Goal: Task Accomplishment & Management: Manage account settings

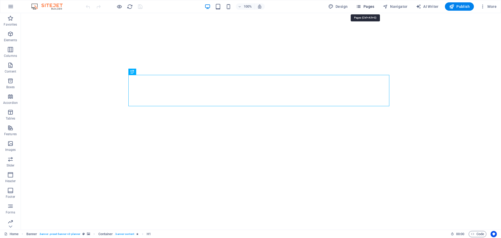
click at [364, 5] on span "Pages" at bounding box center [365, 6] width 18 height 5
click at [366, 7] on span "Pages" at bounding box center [365, 6] width 18 height 5
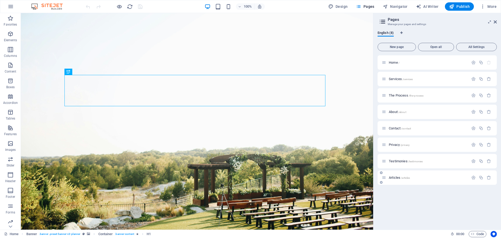
click at [395, 176] on span "Articles /articles" at bounding box center [399, 178] width 21 height 4
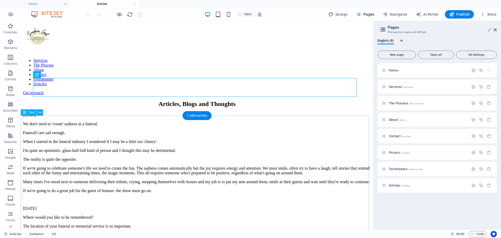
click at [23, 118] on div "[DATE] We don't need to 'create' sadness at a funeral. Funeral's are sad enough…" at bounding box center [197, 215] width 348 height 204
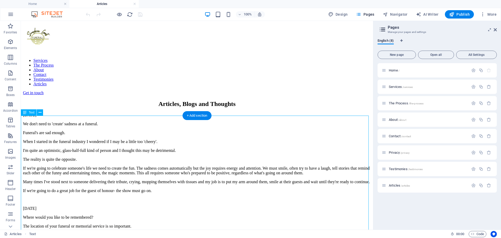
click at [23, 118] on div "[DATE] We don't need to 'create' sadness at a funeral. Funeral's are sad enough…" at bounding box center [197, 215] width 348 height 204
click at [39, 113] on icon at bounding box center [40, 112] width 3 height 5
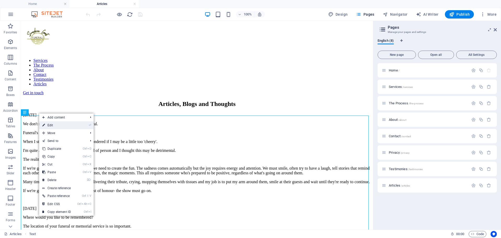
click at [50, 125] on link "⏎ Edit" at bounding box center [56, 125] width 35 height 8
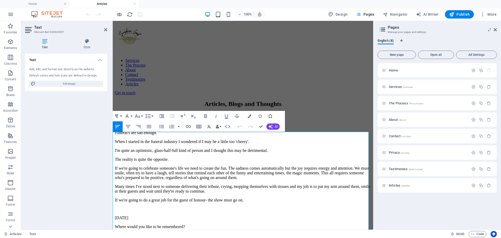
click at [115, 117] on p "[DATE]" at bounding box center [243, 115] width 256 height 5
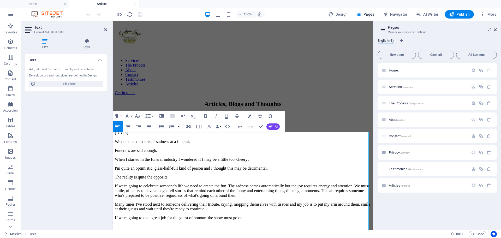
click at [115, 117] on p at bounding box center [243, 115] width 256 height 5
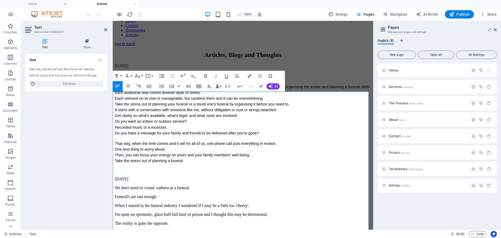
scroll to position [52, 0]
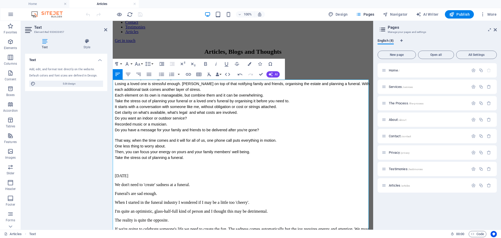
click at [140, 187] on p "We don't need to 'create' sadness at a funeral." at bounding box center [243, 184] width 256 height 5
drag, startPoint x: 132, startPoint y: 209, endPoint x: 158, endPoint y: 209, distance: 26.1
click at [158, 187] on p "We don't need to 'create' sadness at a funeral." at bounding box center [243, 184] width 256 height 5
click at [45, 42] on icon at bounding box center [44, 41] width 39 height 5
click at [87, 42] on icon at bounding box center [87, 41] width 41 height 5
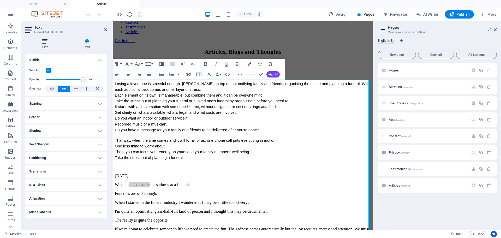
click at [46, 42] on icon at bounding box center [44, 41] width 39 height 5
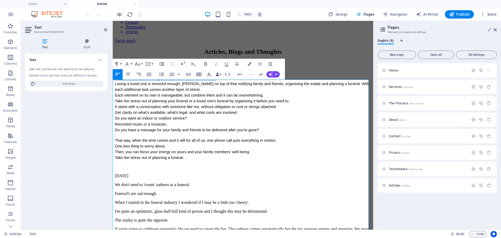
drag, startPoint x: 207, startPoint y: 96, endPoint x: 224, endPoint y: 118, distance: 28.0
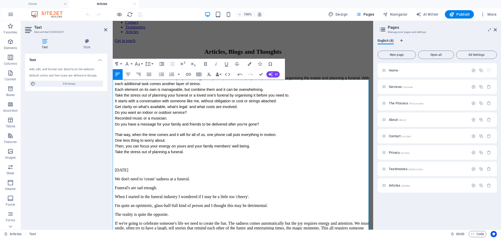
drag, startPoint x: 196, startPoint y: 182, endPoint x: 139, endPoint y: 152, distance: 64.0
click at [138, 150] on div "[DATE] The best time to plan a funeral is before you need to. Losing a loved on…" at bounding box center [243, 233] width 256 height 345
click at [142, 155] on div "[DATE] The best time to plan a funeral is before you need to. Losing a loved on…" at bounding box center [243, 233] width 256 height 345
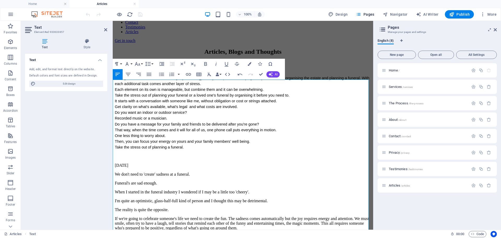
drag, startPoint x: 187, startPoint y: 174, endPoint x: 114, endPoint y: 90, distance: 110.9
click at [115, 90] on div "[DATE] The best time to plan a funeral is before you need to. Losing a loved on…" at bounding box center [243, 231] width 256 height 340
click at [127, 64] on icon "button" at bounding box center [126, 64] width 3 height 4
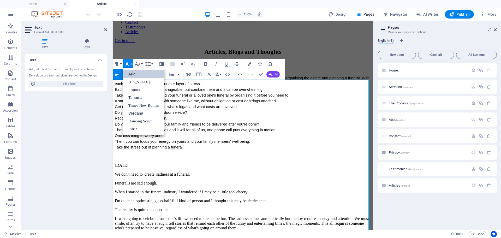
click at [129, 73] on link "Arial" at bounding box center [143, 74] width 41 height 8
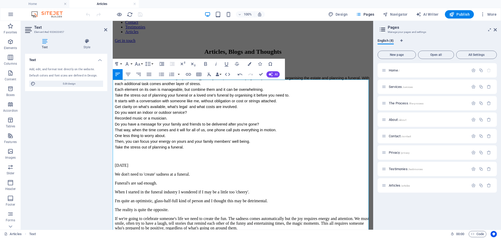
click at [178, 168] on p "[DATE]" at bounding box center [243, 165] width 256 height 5
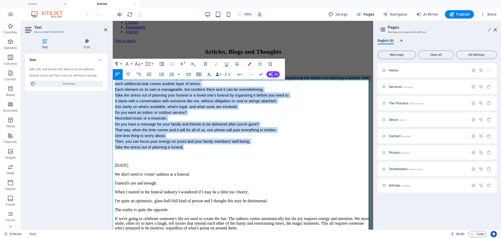
drag, startPoint x: 182, startPoint y: 175, endPoint x: 113, endPoint y: 89, distance: 109.8
click at [115, 89] on div "[DATE] The best time to plan a funeral is before you need to. Losing a loved on…" at bounding box center [243, 231] width 256 height 340
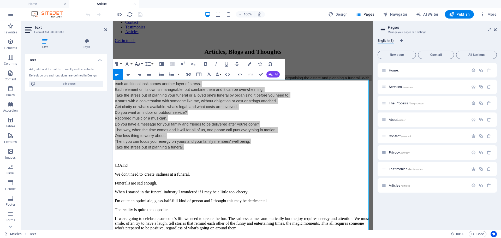
click at [137, 63] on icon "button" at bounding box center [137, 64] width 6 height 6
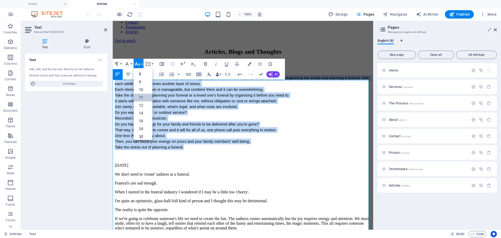
click at [143, 96] on link "11" at bounding box center [143, 98] width 19 height 8
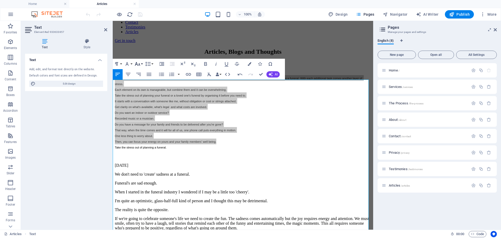
click at [140, 64] on icon "button" at bounding box center [137, 64] width 6 height 6
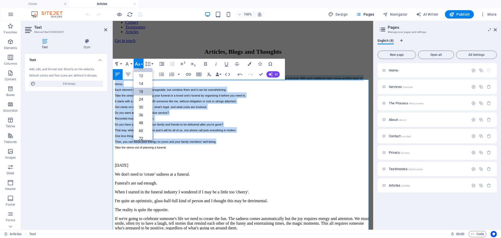
click at [142, 92] on link "18" at bounding box center [143, 92] width 19 height 8
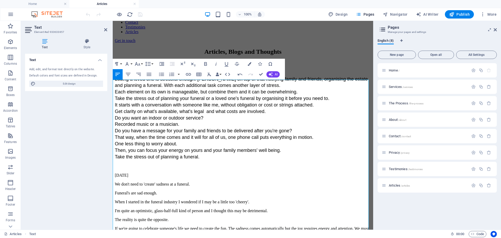
click at [196, 178] on p "[DATE]" at bounding box center [243, 175] width 256 height 5
click at [160, 186] on p "We don't need to 'create' sadness at a funeral." at bounding box center [243, 184] width 256 height 5
drag, startPoint x: 160, startPoint y: 194, endPoint x: 178, endPoint y: 194, distance: 18.3
click at [178, 186] on p "We don't need to 'create' sadness at a funeral." at bounding box center [243, 184] width 256 height 5
click at [140, 63] on icon "button" at bounding box center [137, 64] width 6 height 6
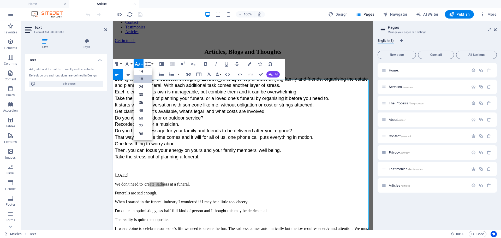
scroll to position [42, 0]
click at [130, 64] on icon "button" at bounding box center [127, 64] width 6 height 6
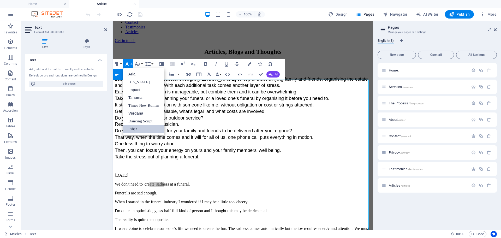
scroll to position [0, 0]
click at [205, 169] on p at bounding box center [243, 166] width 256 height 5
click at [203, 160] on p "Take the stress out of planning a funeral." at bounding box center [243, 157] width 256 height 7
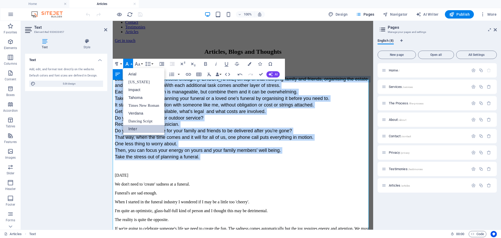
drag, startPoint x: 202, startPoint y: 174, endPoint x: 225, endPoint y: 110, distance: 68.1
click at [134, 88] on link "Impact" at bounding box center [143, 90] width 41 height 8
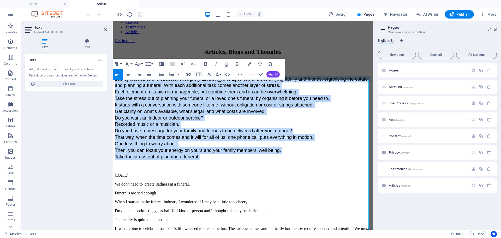
click at [225, 76] on p "The best time to plan a funeral is before you need to." at bounding box center [243, 72] width 256 height 7
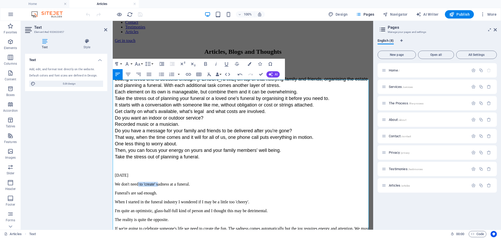
drag, startPoint x: 144, startPoint y: 199, endPoint x: 171, endPoint y: 199, distance: 26.3
click at [171, 186] on p "We don't need to 'create' sadness at a funeral." at bounding box center [243, 184] width 256 height 5
click at [128, 66] on icon "button" at bounding box center [126, 64] width 3 height 4
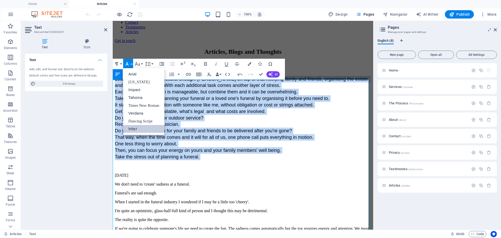
drag, startPoint x: 195, startPoint y: 176, endPoint x: 113, endPoint y: 91, distance: 118.4
click at [115, 91] on div "[DATE] The best time to plan a funeral is before you need to. Losing a loved on…" at bounding box center [243, 236] width 256 height 350
click at [129, 74] on link "Arial" at bounding box center [143, 74] width 41 height 8
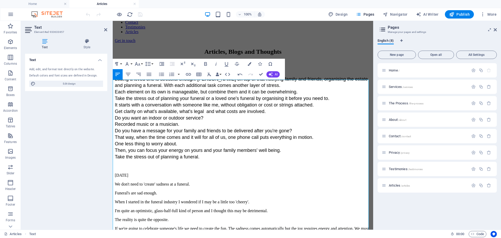
click at [212, 169] on p at bounding box center [243, 166] width 256 height 5
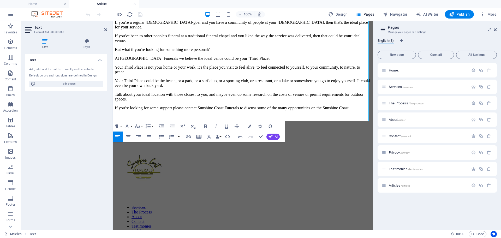
scroll to position [443, 0]
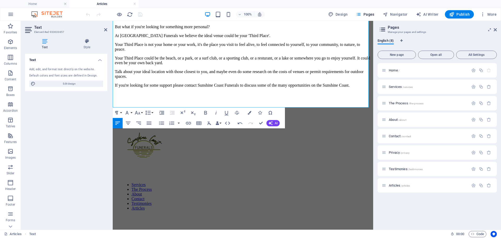
click at [75, 125] on div "Text Add, edit, and format text directly on the website. Default colors and fon…" at bounding box center [66, 140] width 82 height 172
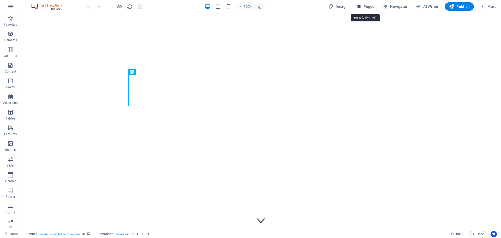
click at [365, 7] on span "Pages" at bounding box center [365, 6] width 18 height 5
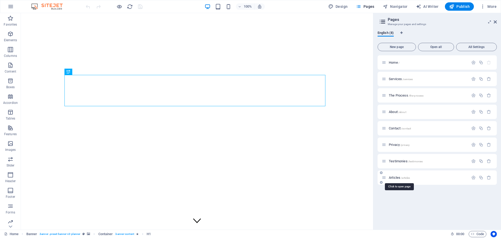
click at [395, 177] on span "Articles /articles" at bounding box center [399, 178] width 21 height 4
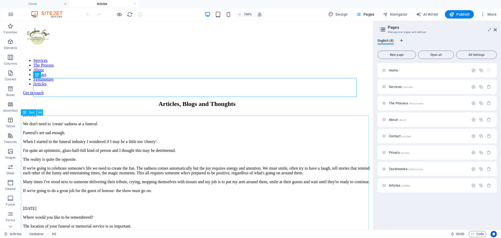
click at [39, 113] on icon at bounding box center [40, 112] width 3 height 5
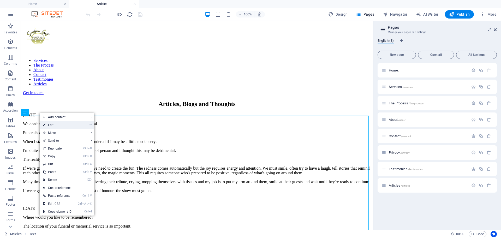
click at [54, 124] on link "⏎ Edit" at bounding box center [57, 125] width 35 height 8
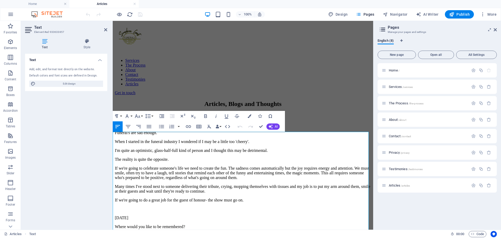
click at [135, 126] on p "We don't need to 'create' sadness at a funeral." at bounding box center [243, 124] width 256 height 5
click at [127, 116] on icon "button" at bounding box center [127, 116] width 6 height 6
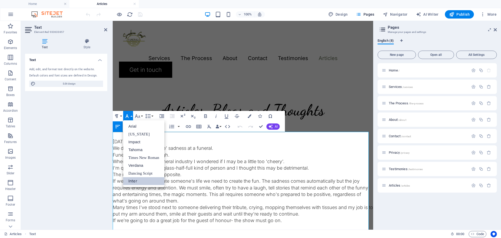
click at [185, 145] on p "We don't need to 'create' sadness at a funeral." at bounding box center [243, 148] width 260 height 7
click at [114, 138] on p "[DATE]" at bounding box center [243, 141] width 260 height 7
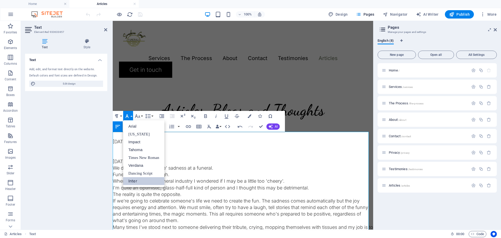
click at [115, 152] on p at bounding box center [243, 155] width 260 height 7
click at [126, 114] on icon "button" at bounding box center [127, 116] width 6 height 6
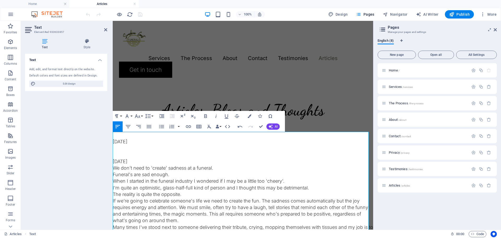
click at [117, 145] on p at bounding box center [243, 148] width 260 height 7
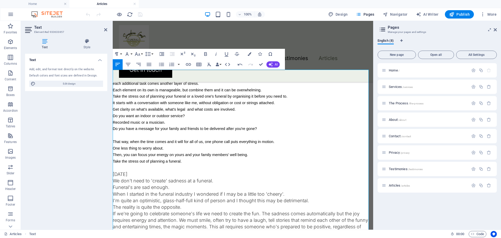
scroll to position [78, 0]
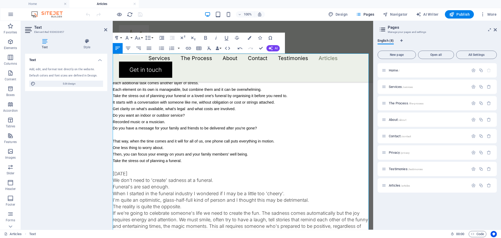
drag, startPoint x: 186, startPoint y: 161, endPoint x: 119, endPoint y: 92, distance: 96.6
click at [118, 87] on div "[DATE] The best time to plan a funeral is before you need to. Hi my name is [PE…" at bounding box center [243, 220] width 260 height 334
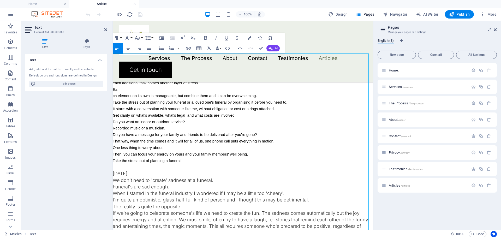
click at [130, 86] on p "Ea" at bounding box center [243, 89] width 260 height 7
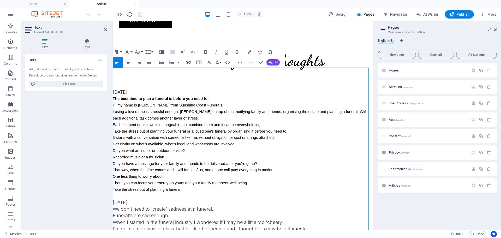
scroll to position [26, 0]
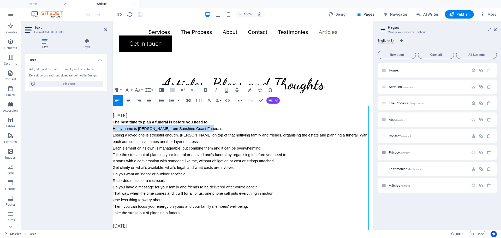
drag, startPoint x: 207, startPoint y: 124, endPoint x: 223, endPoint y: 141, distance: 23.6
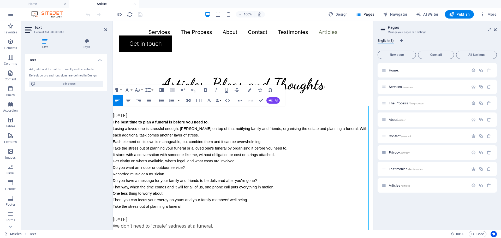
drag, startPoint x: 184, startPoint y: 200, endPoint x: 113, endPoint y: 116, distance: 110.5
click at [127, 89] on icon "button" at bounding box center [126, 90] width 3 height 4
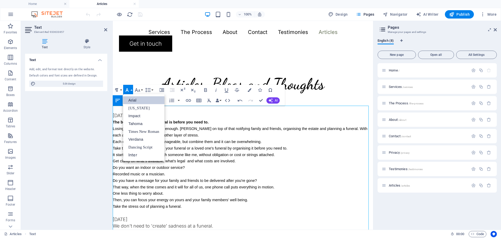
click at [129, 100] on link "Arial" at bounding box center [143, 100] width 41 height 8
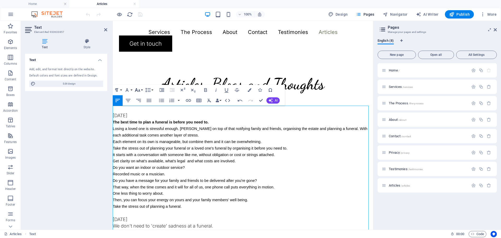
click at [140, 91] on icon "button" at bounding box center [137, 90] width 5 height 4
click at [140, 130] on link "12" at bounding box center [143, 132] width 19 height 8
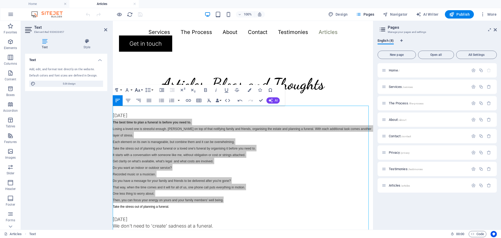
click at [137, 88] on icon "button" at bounding box center [137, 90] width 6 height 6
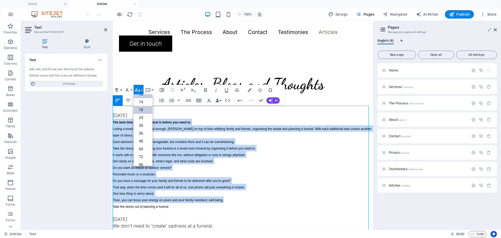
click at [141, 108] on link "18" at bounding box center [143, 110] width 19 height 8
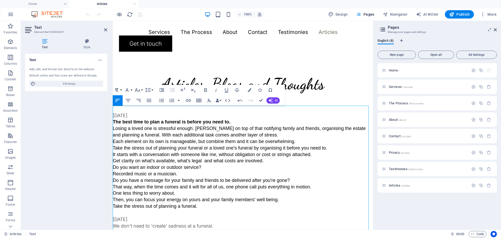
click at [197, 216] on p "[DATE]" at bounding box center [243, 219] width 260 height 7
click at [194, 209] on p at bounding box center [243, 212] width 260 height 7
click at [454, 12] on span "Publish" at bounding box center [459, 14] width 21 height 5
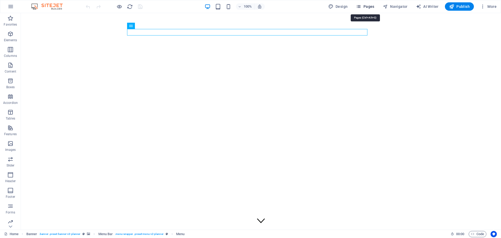
click at [370, 6] on span "Pages" at bounding box center [365, 6] width 18 height 5
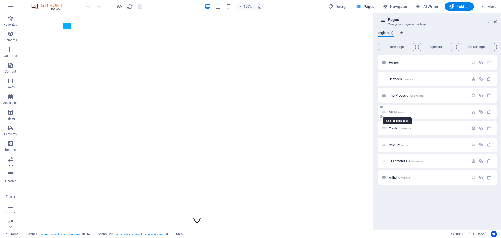
click at [392, 111] on span "About /about" at bounding box center [397, 112] width 17 height 4
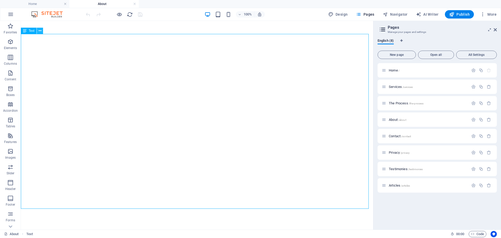
click at [39, 31] on icon at bounding box center [40, 30] width 3 height 5
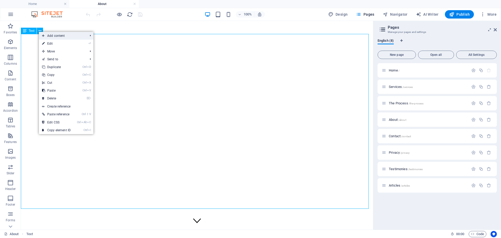
scroll to position [235, 0]
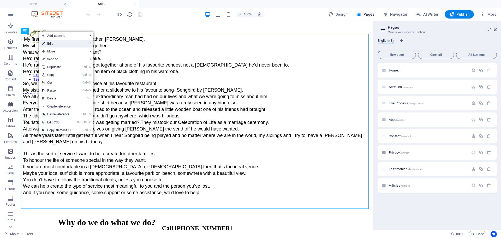
click at [50, 45] on link "⏎ Edit" at bounding box center [56, 44] width 35 height 8
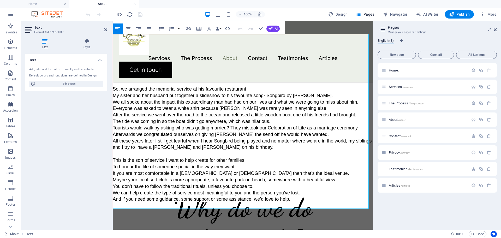
drag, startPoint x: 299, startPoint y: 200, endPoint x: 116, endPoint y: 83, distance: 216.5
click at [116, 83] on div "My first funeral was for my step-father, David. My siblings and I put our heads…" at bounding box center [243, 121] width 260 height 175
copy div "So, we arranged the memorial service at his favourite restaurant My sister and …"
click at [273, 149] on div "My first funeral was for my step-father, David. My siblings and I put our heads…" at bounding box center [243, 121] width 260 height 175
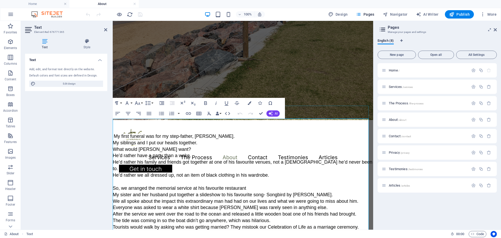
scroll to position [130, 0]
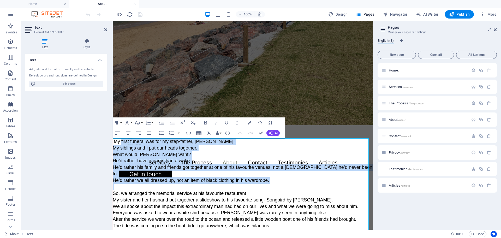
drag, startPoint x: 118, startPoint y: 142, endPoint x: 162, endPoint y: 182, distance: 59.6
click at [163, 183] on div "My first funeral was for my step-father, David. My siblings and I put our heads…" at bounding box center [243, 225] width 260 height 175
copy div "My first funeral was for my step-father, David. My siblings and I put our heads…"
click at [274, 151] on p "My siblings and I put our heads together." at bounding box center [243, 148] width 260 height 7
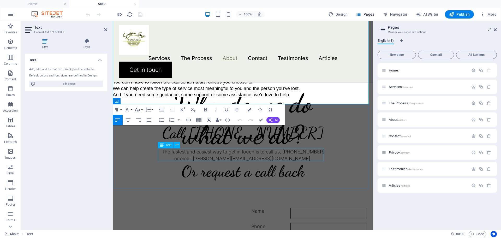
scroll to position [313, 0]
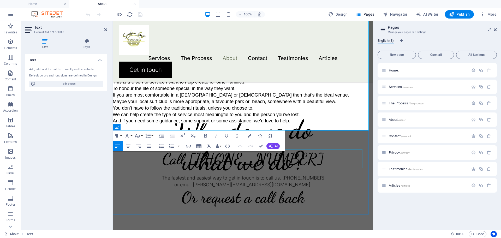
click at [258, 157] on div "Call 0430 271 300" at bounding box center [243, 158] width 248 height 19
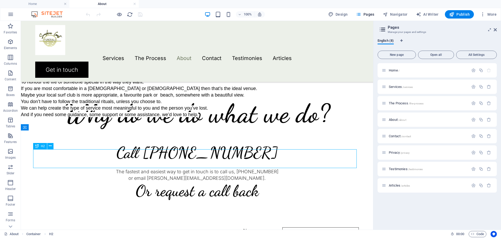
click at [162, 159] on div "Call 0430 271 300" at bounding box center [196, 152] width 323 height 19
click at [49, 145] on icon at bounding box center [50, 145] width 3 height 5
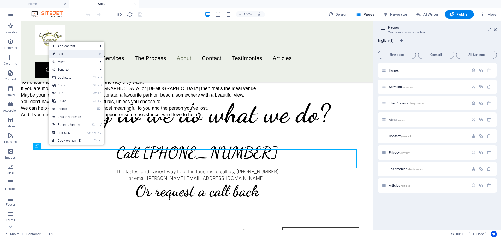
click at [65, 55] on link "⏎ Edit" at bounding box center [66, 54] width 35 height 8
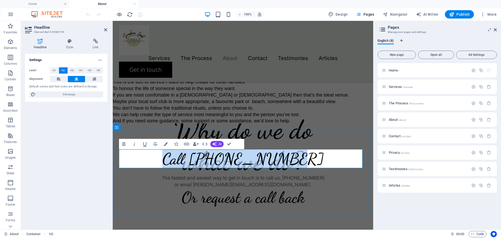
click at [208, 159] on h2 "Call 0430 271 300" at bounding box center [243, 158] width 248 height 19
drag, startPoint x: 208, startPoint y: 158, endPoint x: 297, endPoint y: 156, distance: 88.9
click at [297, 156] on h2 "Call 0430 271 300" at bounding box center [243, 158] width 248 height 19
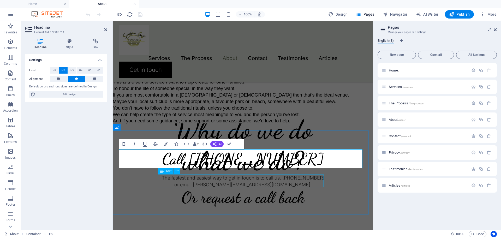
click at [307, 181] on div "The fastest and easiest way to get in touch is to call us, 0430 271 300 or emai…" at bounding box center [243, 180] width 248 height 13
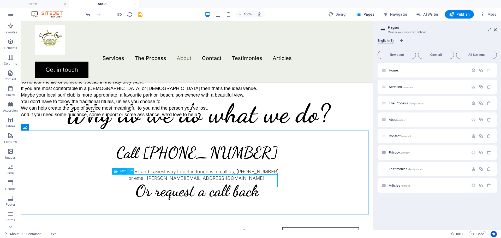
click at [130, 170] on icon at bounding box center [131, 170] width 3 height 5
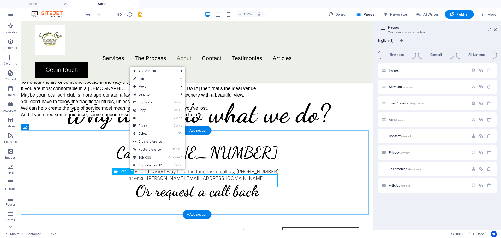
click at [241, 179] on div "The fastest and easiest way to get in touch is to call us, 0430 271 300 or emai…" at bounding box center [196, 174] width 323 height 13
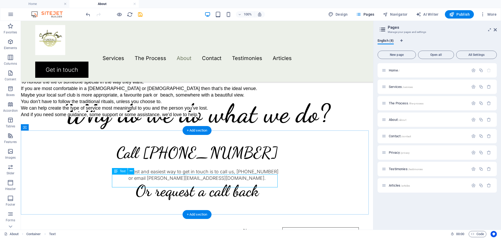
click at [241, 179] on div "The fastest and easiest way to get in touch is to call us, 0430 271 300 or emai…" at bounding box center [196, 174] width 323 height 13
drag, startPoint x: 239, startPoint y: 178, endPoint x: 246, endPoint y: 178, distance: 7.1
click at [248, 177] on div "The fastest and easiest way to get in touch is to call us, 0430 271 300 or emai…" at bounding box center [196, 174] width 323 height 13
click at [130, 172] on icon at bounding box center [131, 170] width 3 height 5
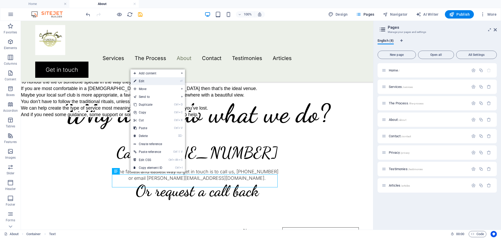
drag, startPoint x: 145, startPoint y: 79, endPoint x: 32, endPoint y: 64, distance: 113.6
click at [145, 79] on link "⏎ Edit" at bounding box center [147, 81] width 35 height 8
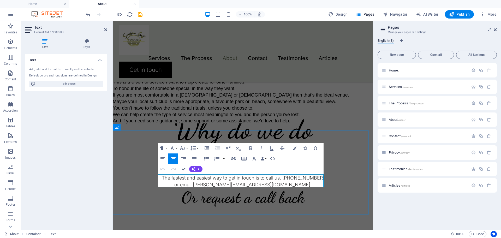
click at [288, 178] on p "The fastest and easiest way to get in touch is to call us, 0430 271 300" at bounding box center [243, 177] width 248 height 7
drag, startPoint x: 237, startPoint y: 185, endPoint x: 266, endPoint y: 184, distance: 29.2
click at [266, 184] on p "or email anthony@anthonyspark.com.au." at bounding box center [243, 184] width 248 height 7
click at [335, 180] on div "Call 5343 6963 The fastest and easiest way to get in touch is to call us, 07 53…" at bounding box center [243, 173] width 260 height 84
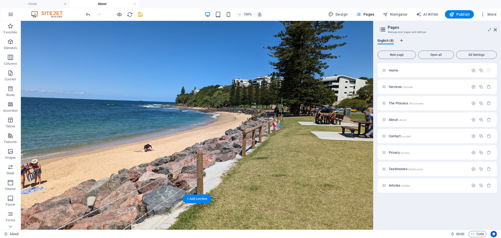
scroll to position [0, 0]
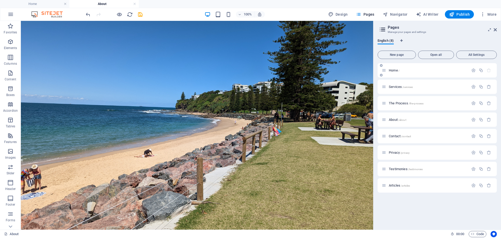
click at [394, 70] on span "Home /" at bounding box center [394, 70] width 11 height 4
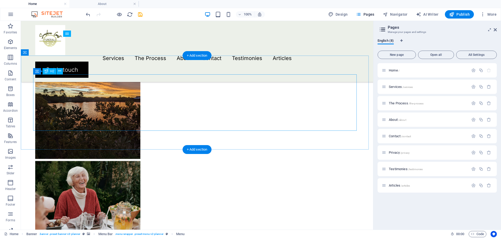
scroll to position [835, 0]
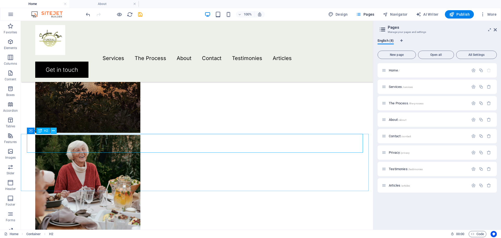
click at [53, 130] on icon at bounding box center [53, 130] width 3 height 5
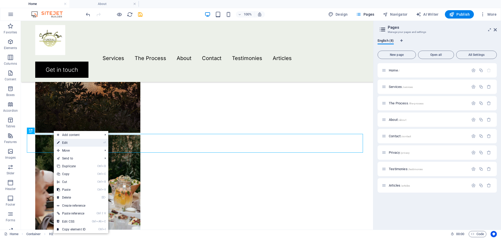
click at [62, 143] on link "⏎ Edit" at bounding box center [71, 143] width 35 height 8
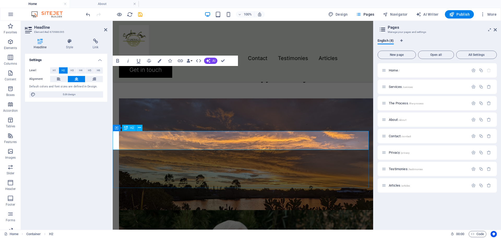
scroll to position [935, 0]
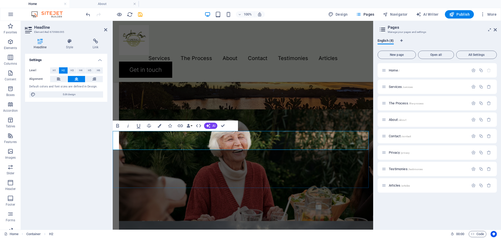
drag, startPoint x: 244, startPoint y: 142, endPoint x: 336, endPoint y: 144, distance: 92.6
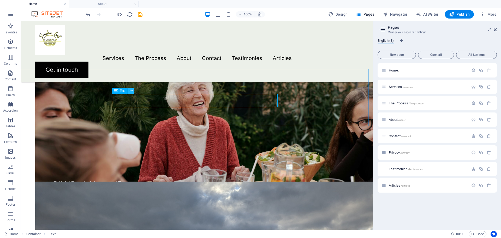
click at [130, 91] on icon at bounding box center [131, 90] width 3 height 5
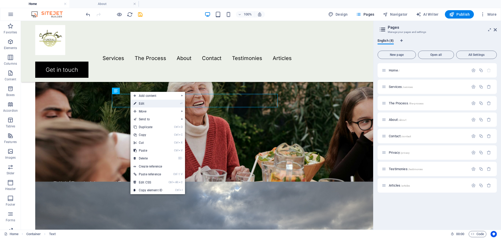
click at [141, 102] on link "⏎ Edit" at bounding box center [147, 104] width 35 height 8
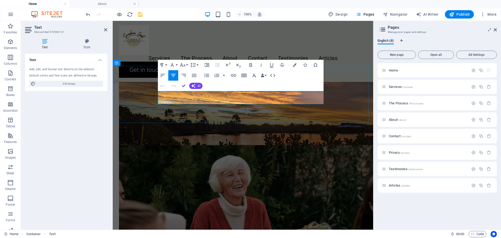
scroll to position [1000, 0]
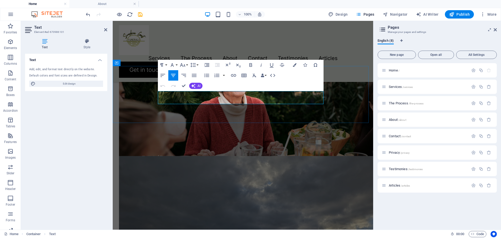
drag, startPoint x: 286, startPoint y: 94, endPoint x: 300, endPoint y: 95, distance: 13.8
drag, startPoint x: 234, startPoint y: 102, endPoint x: 263, endPoint y: 101, distance: 28.7
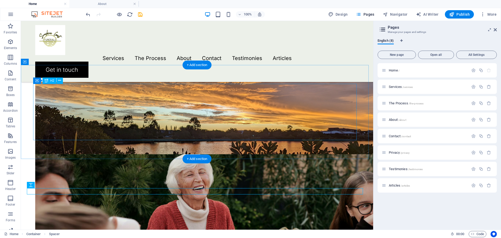
scroll to position [821, 0]
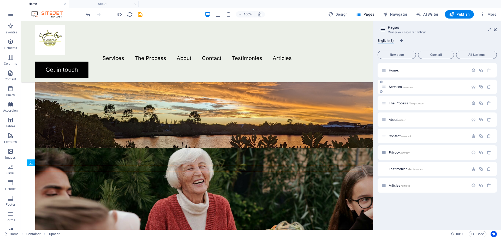
click at [396, 87] on span "Services /services" at bounding box center [401, 87] width 24 height 4
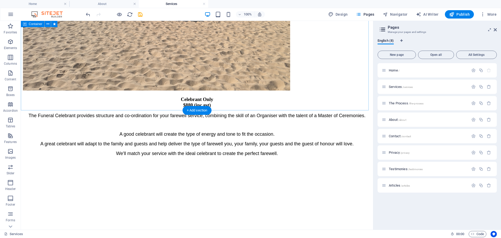
scroll to position [954, 0]
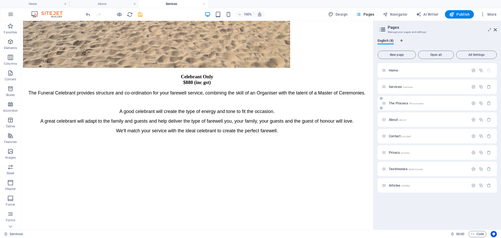
click at [400, 104] on span "The Process /the-process" at bounding box center [406, 103] width 35 height 4
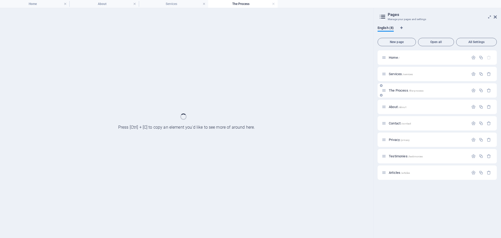
scroll to position [0, 0]
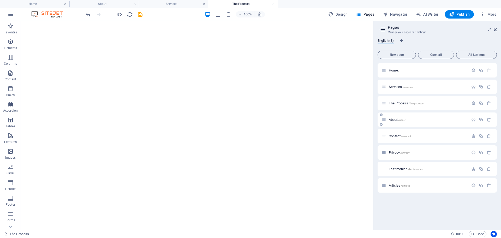
click at [394, 119] on span "About /about" at bounding box center [397, 120] width 17 height 4
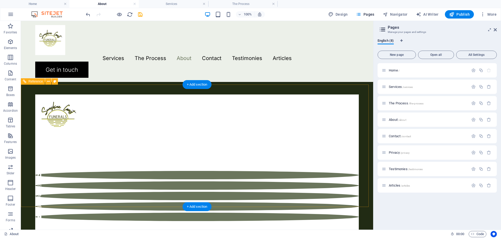
scroll to position [626, 0]
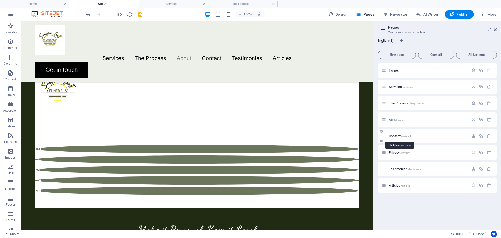
click at [394, 137] on span "Contact /contact" at bounding box center [400, 136] width 22 height 4
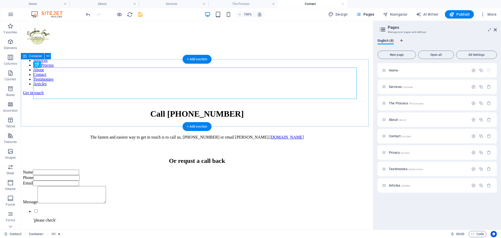
scroll to position [0, 0]
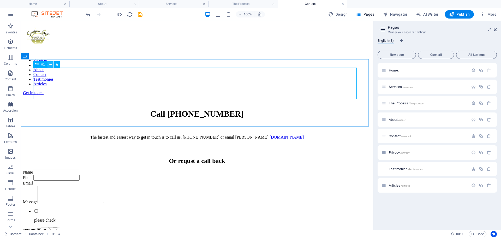
click at [50, 64] on icon at bounding box center [50, 64] width 3 height 5
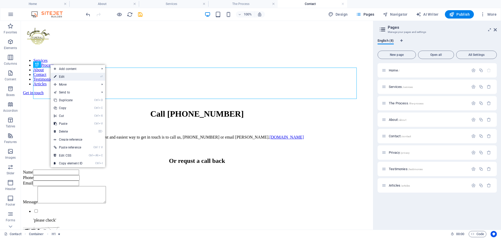
click at [66, 74] on link "⏎ Edit" at bounding box center [68, 77] width 35 height 8
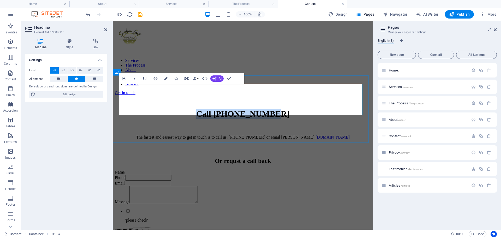
click at [183, 109] on h1 "Call 0430 271 300" at bounding box center [243, 114] width 244 height 10
click at [238, 135] on div "The fastest and easiest way to get in touch is to call us, 0430 271 300 or emai…" at bounding box center [243, 137] width 244 height 5
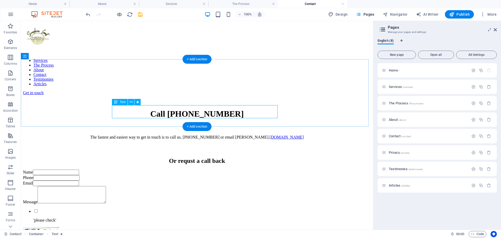
click at [239, 135] on div "The fastest and easiest way to get in touch is to call us, 0430 271 300 or emai…" at bounding box center [196, 137] width 335 height 5
click at [130, 101] on icon at bounding box center [131, 101] width 3 height 5
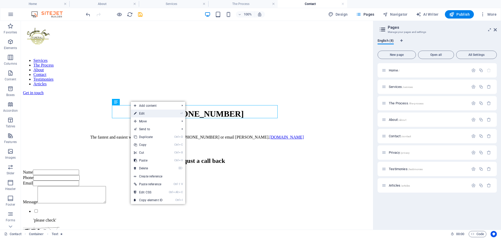
click at [140, 113] on link "⏎ Edit" at bounding box center [148, 114] width 35 height 8
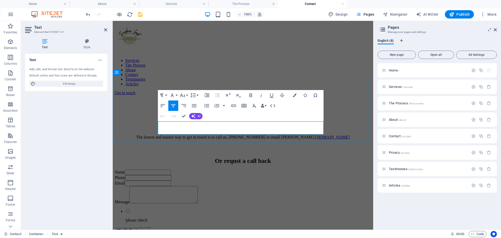
click at [286, 135] on p "The fastest and easiest way to get in touch is to call us, 0430 271 300 or emai…" at bounding box center [243, 137] width 244 height 5
drag, startPoint x: 235, startPoint y: 131, endPoint x: 264, endPoint y: 131, distance: 29.0
click at [264, 135] on p "The fastest and easiest way to get in touch is to call us, 07 5343 6963 or emai…" at bounding box center [243, 137] width 244 height 5
click at [158, 157] on div "Or requst a call back" at bounding box center [243, 160] width 256 height 7
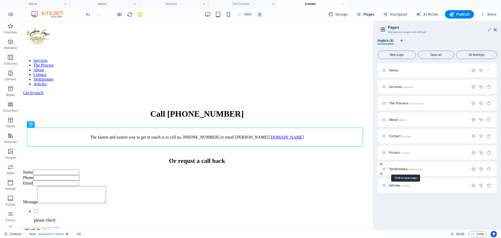
click at [397, 169] on span "Testimonies /testimonies" at bounding box center [406, 169] width 34 height 4
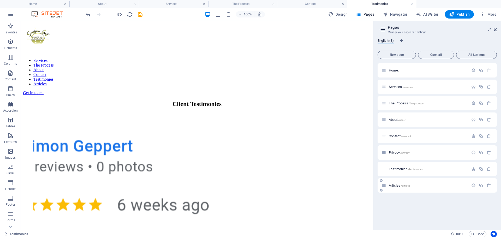
scroll to position [522, 0]
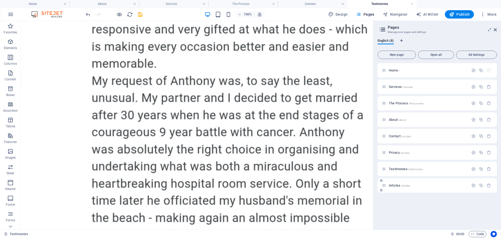
click at [395, 185] on span "Articles /articles" at bounding box center [399, 185] width 21 height 4
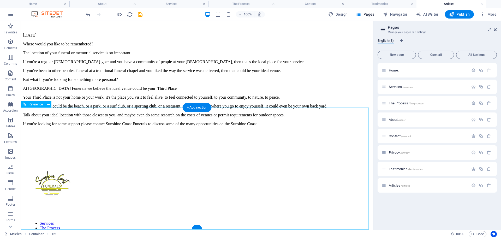
scroll to position [289, 0]
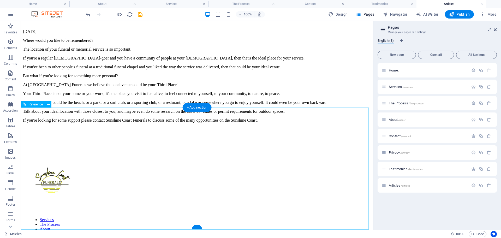
click at [47, 104] on icon at bounding box center [48, 104] width 3 height 5
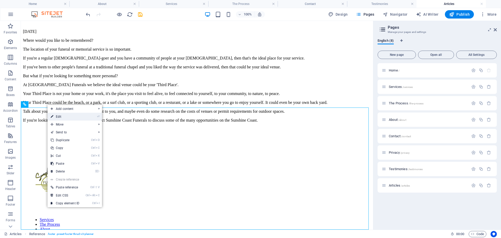
click at [61, 116] on link "⏎ Edit" at bounding box center [64, 117] width 35 height 8
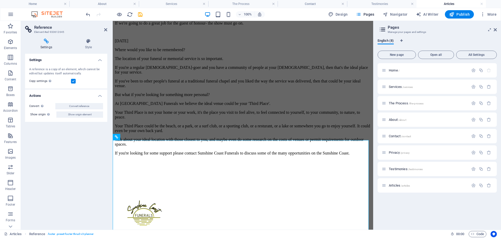
scroll to position [312, 0]
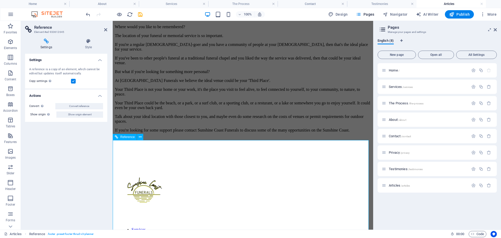
click at [140, 138] on icon at bounding box center [140, 136] width 3 height 5
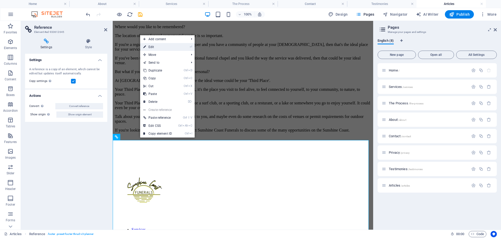
click at [164, 46] on link "⏎ Edit" at bounding box center [157, 47] width 35 height 8
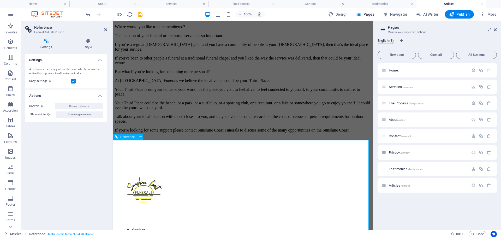
click at [210, 227] on nav "Services The Process About Contact Testimonies Articles" at bounding box center [243, 241] width 244 height 28
click at [301, 227] on nav "Services The Process About Contact Testimonies Articles" at bounding box center [243, 241] width 244 height 28
click at [269, 227] on nav "Services The Process About Contact Testimonies Articles" at bounding box center [243, 241] width 244 height 28
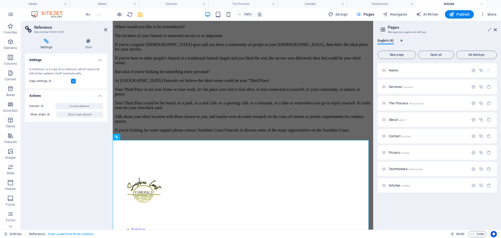
click at [100, 96] on h4 "Actions" at bounding box center [66, 93] width 82 height 9
click at [100, 96] on h4 "Actions" at bounding box center [66, 95] width 82 height 13
click at [73, 131] on div "Settings A reference is a copy of an element, which cannot be edited but update…" at bounding box center [66, 140] width 82 height 172
click at [462, 15] on span "Publish" at bounding box center [459, 14] width 21 height 5
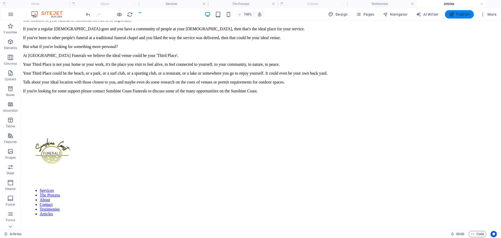
scroll to position [263, 0]
